Goal: Navigation & Orientation: Go to known website

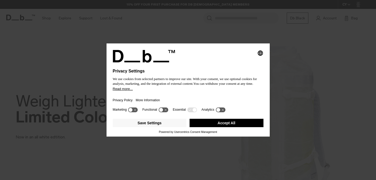
click at [260, 50] on icon "Select language" at bounding box center [260, 53] width 6 height 6
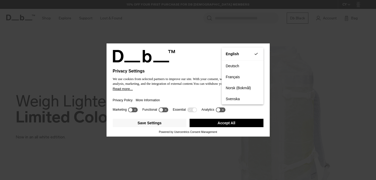
click at [215, 121] on button "Accept All" at bounding box center [226, 122] width 74 height 8
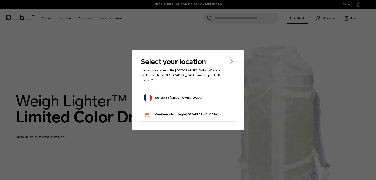
click at [190, 93] on form "Switch to France" at bounding box center [187, 97] width 89 height 8
click at [178, 95] on form "Switch to France" at bounding box center [187, 97] width 89 height 8
click at [163, 95] on button "Switch to France" at bounding box center [172, 97] width 58 height 8
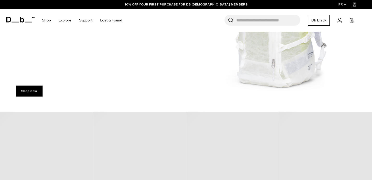
scroll to position [138, 0]
